Goal: Transaction & Acquisition: Book appointment/travel/reservation

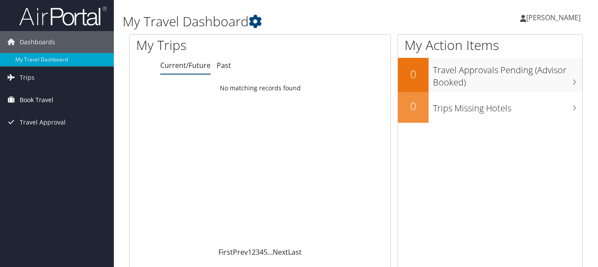
click at [45, 103] on span "Book Travel" at bounding box center [37, 100] width 34 height 22
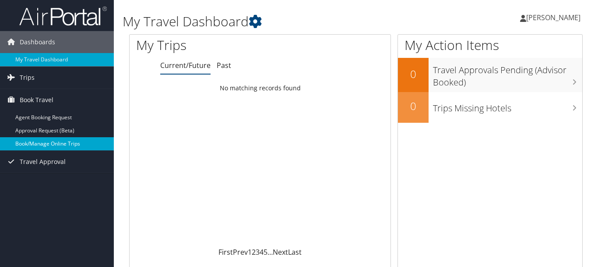
click at [56, 146] on link "Book/Manage Online Trips" at bounding box center [57, 143] width 114 height 13
